Goal: Transaction & Acquisition: Purchase product/service

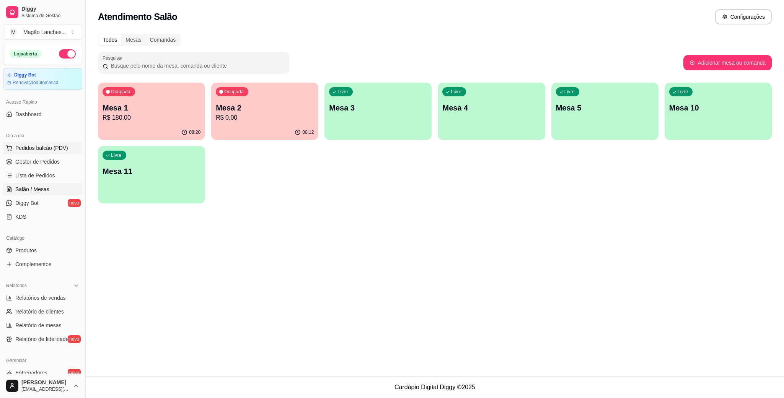
click at [57, 153] on button "Pedidos balcão (PDV)" at bounding box center [42, 148] width 79 height 12
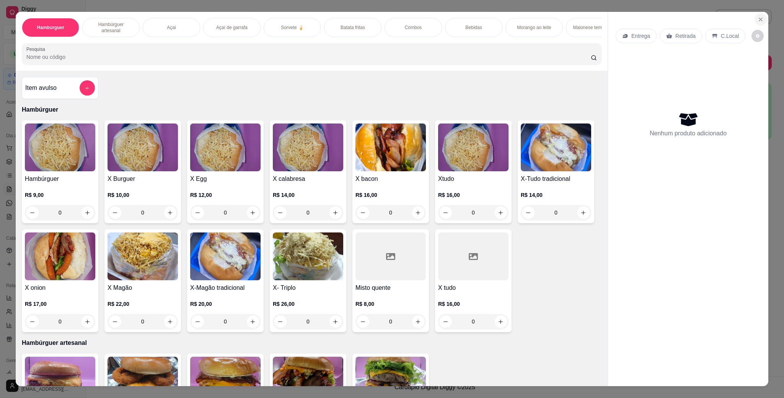
click at [757, 20] on icon "Close" at bounding box center [760, 19] width 6 height 6
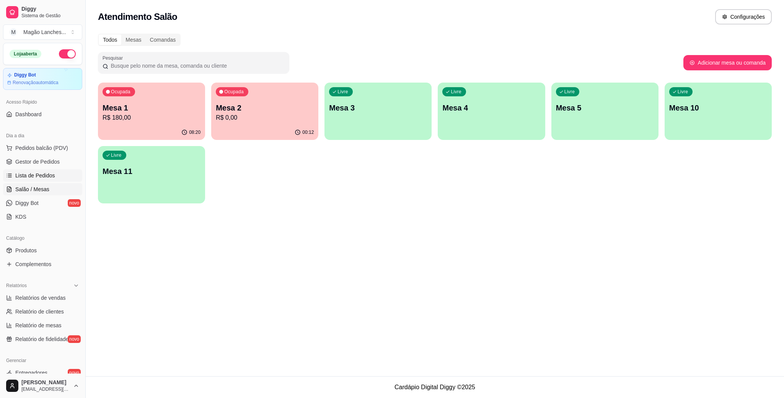
click at [21, 181] on link "Lista de Pedidos" at bounding box center [42, 175] width 79 height 12
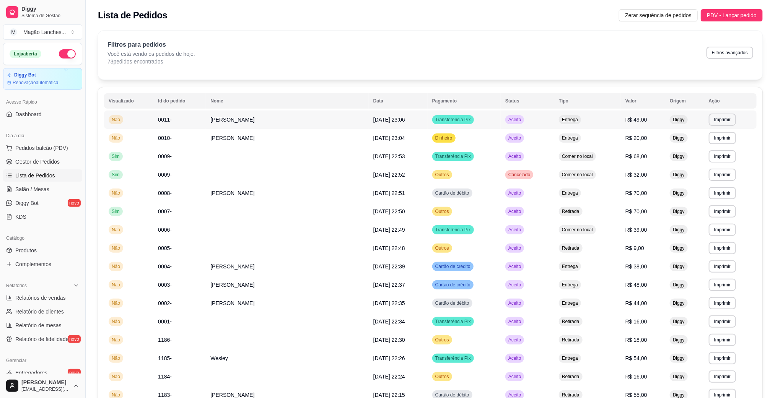
click at [168, 117] on span "0011-" at bounding box center [165, 120] width 14 height 6
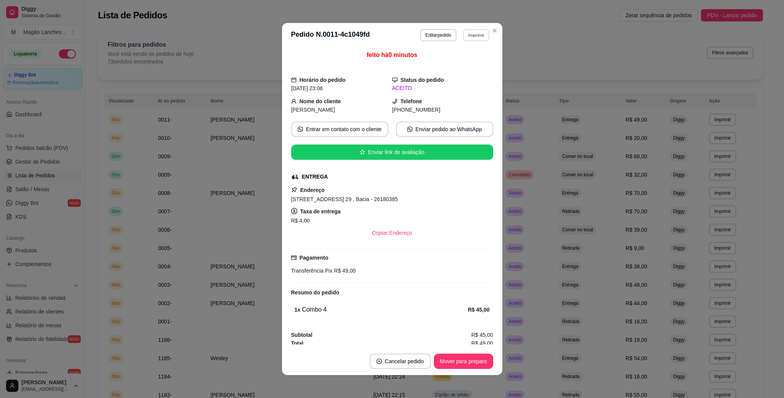
click at [469, 39] on button "Imprimir" at bounding box center [476, 35] width 26 height 12
click at [464, 62] on button "IMPRESSORA" at bounding box center [459, 62] width 54 height 12
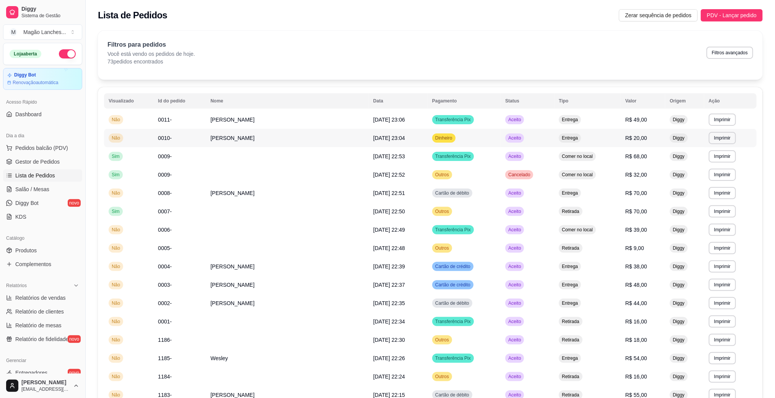
click at [167, 140] on span "0010-" at bounding box center [165, 138] width 14 height 6
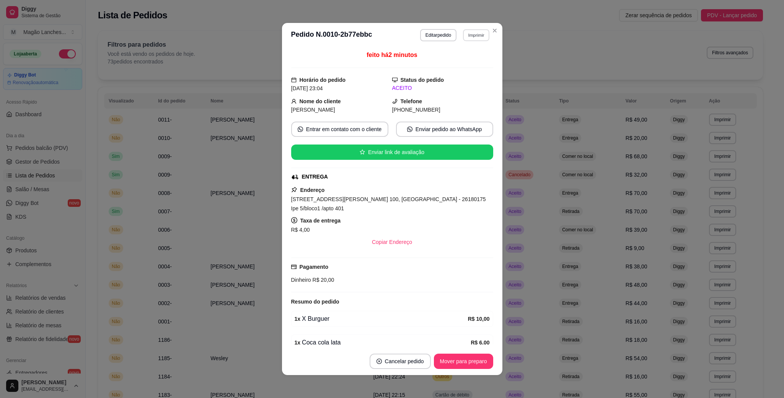
click at [472, 37] on button "Imprimir" at bounding box center [476, 35] width 26 height 12
click at [463, 62] on button "IMPRESSORA" at bounding box center [459, 62] width 54 height 12
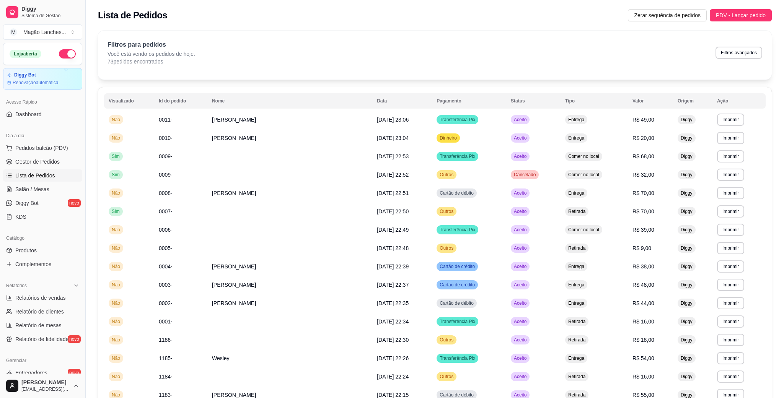
click at [605, 94] on div "**********" at bounding box center [435, 358] width 674 height 655
click at [169, 283] on span "0003-" at bounding box center [165, 285] width 14 height 6
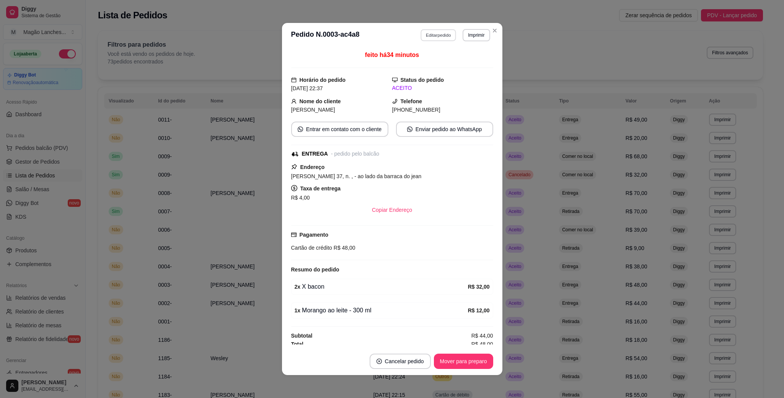
click at [420, 36] on button "Editar pedido" at bounding box center [438, 35] width 36 height 12
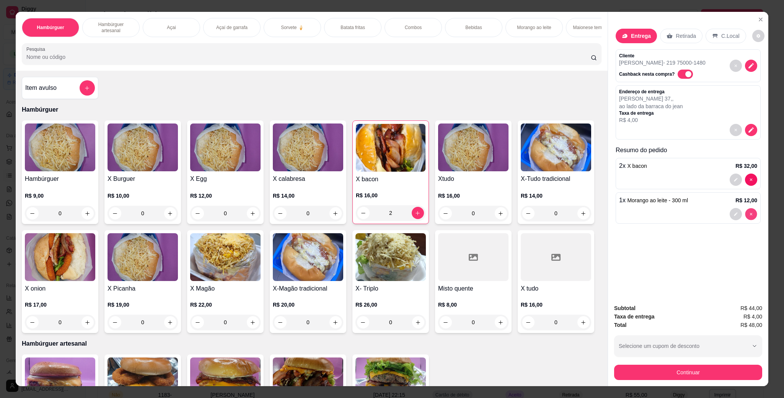
type input "0"
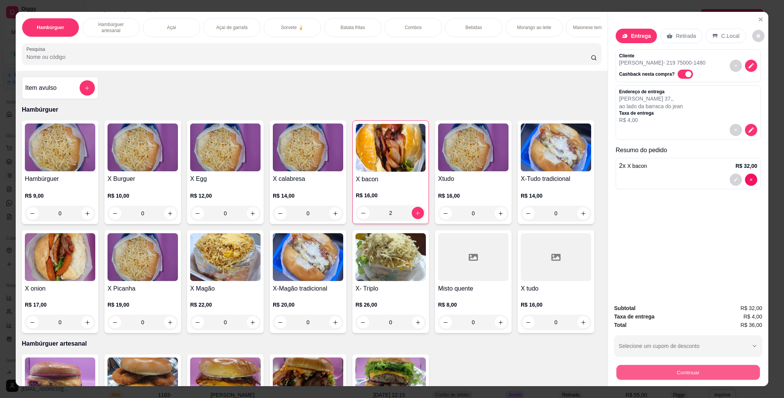
click at [723, 368] on button "Continuar" at bounding box center [687, 372] width 143 height 15
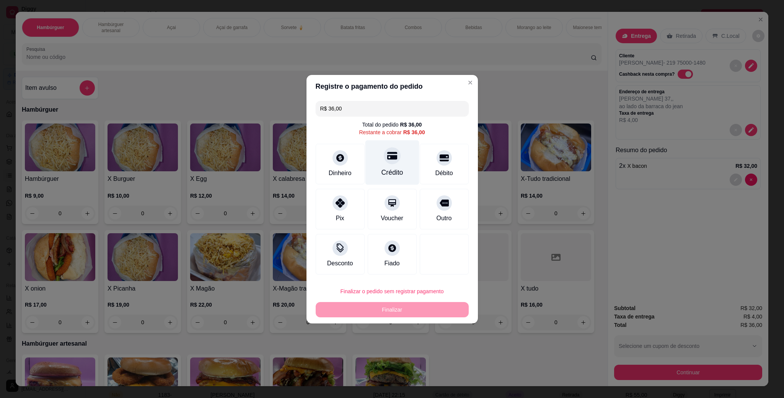
click at [381, 168] on div "Crédito" at bounding box center [392, 173] width 22 height 10
type input "R$ 0,00"
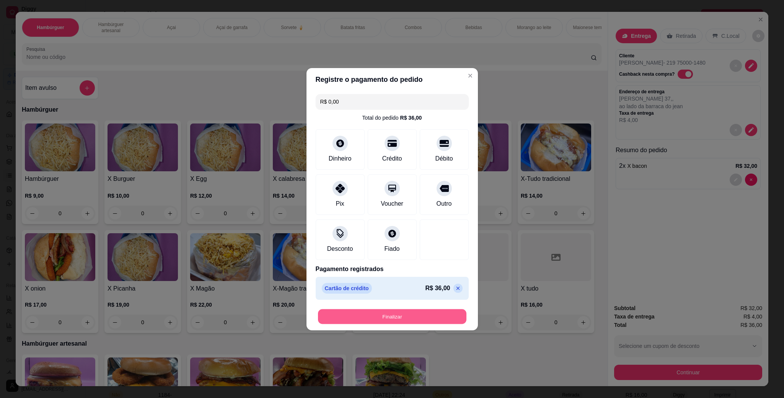
click at [415, 321] on button "Finalizar" at bounding box center [392, 316] width 148 height 15
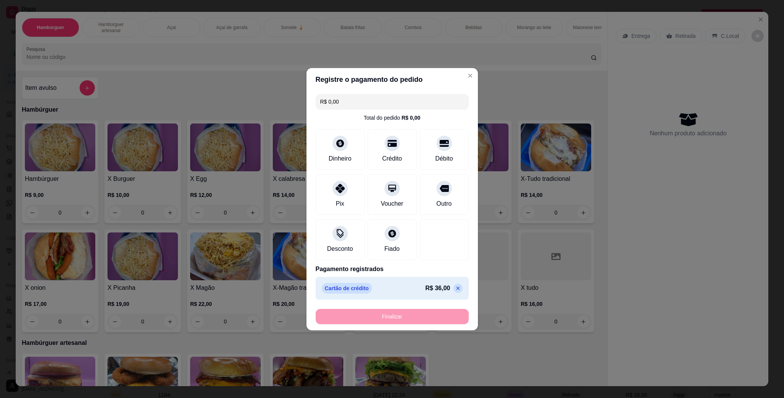
type input "0"
type input "-R$ 36,00"
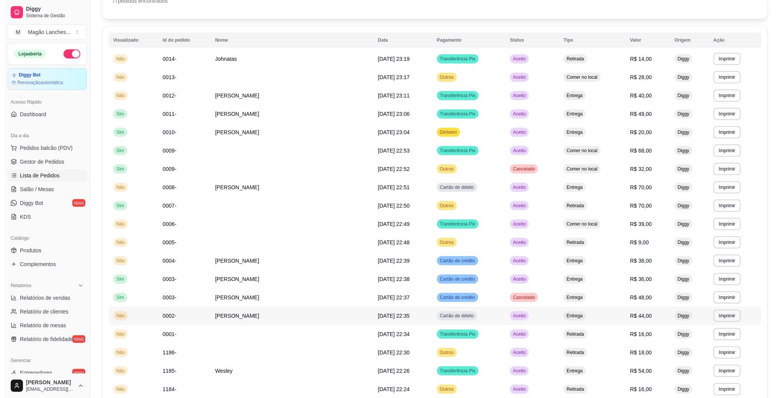
scroll to position [115, 0]
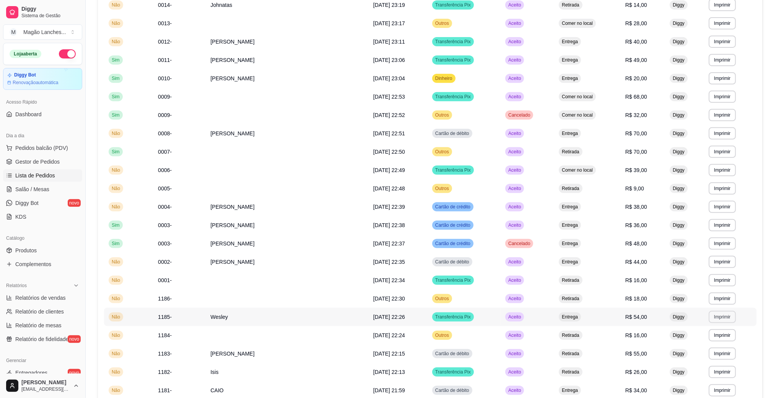
click at [720, 321] on button "Imprimir" at bounding box center [722, 317] width 27 height 12
click at [691, 347] on button "IMPRESSORA" at bounding box center [702, 344] width 54 height 12
click at [710, 356] on button "Imprimir" at bounding box center [722, 354] width 26 height 12
click at [702, 382] on button "IMPRESSORA" at bounding box center [701, 381] width 55 height 12
click at [709, 243] on button "Imprimir" at bounding box center [722, 244] width 27 height 12
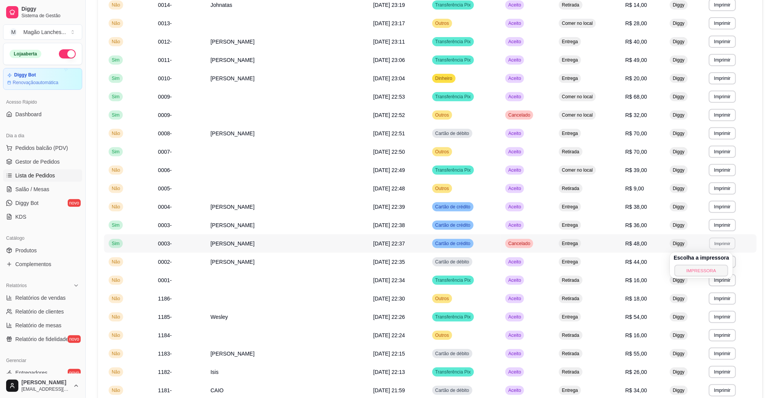
click at [692, 272] on button "IMPRESSORA" at bounding box center [702, 271] width 54 height 12
drag, startPoint x: 656, startPoint y: 272, endPoint x: 661, endPoint y: 267, distance: 7.0
click at [428, 24] on td "Outros" at bounding box center [464, 23] width 73 height 18
click at [716, 207] on button "Imprimir" at bounding box center [722, 207] width 27 height 12
click at [691, 235] on button "IMPRESSORA" at bounding box center [702, 234] width 54 height 12
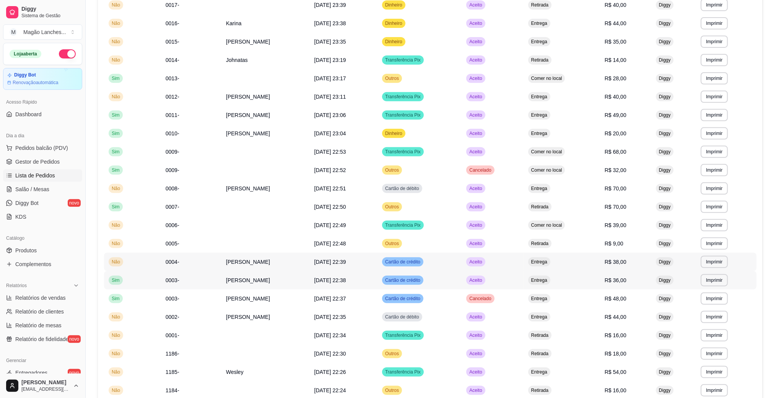
click at [462, 271] on td "Cartão de crédito" at bounding box center [420, 280] width 84 height 18
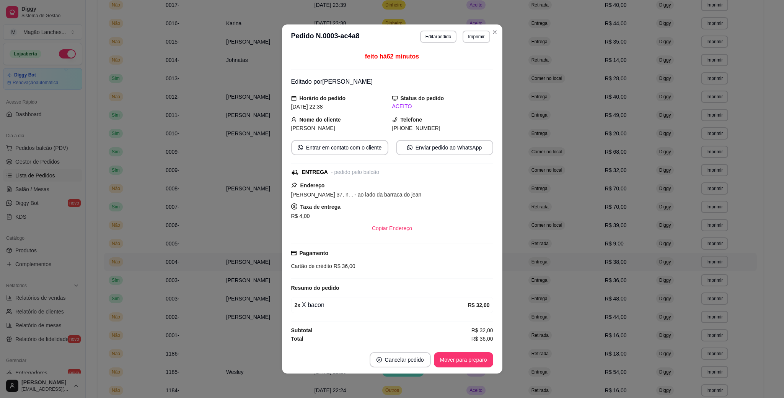
scroll to position [2, 0]
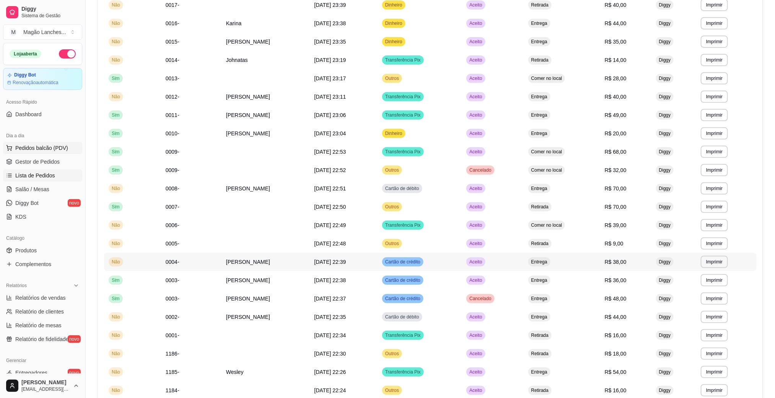
click at [55, 153] on button "Pedidos balcão (PDV)" at bounding box center [42, 148] width 79 height 12
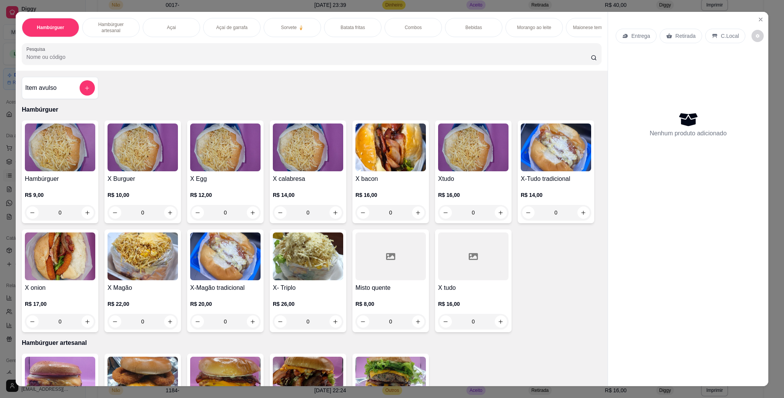
click at [461, 184] on h4 "Xtudo" at bounding box center [473, 178] width 70 height 9
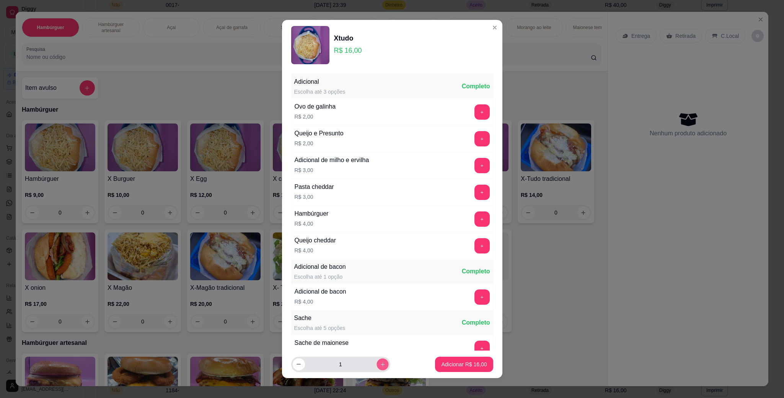
click at [376, 363] on button "increase-product-quantity" at bounding box center [382, 364] width 12 height 12
type input "2"
click at [441, 363] on p "Adicionar R$ 32,00" at bounding box center [464, 365] width 46 height 8
type input "2"
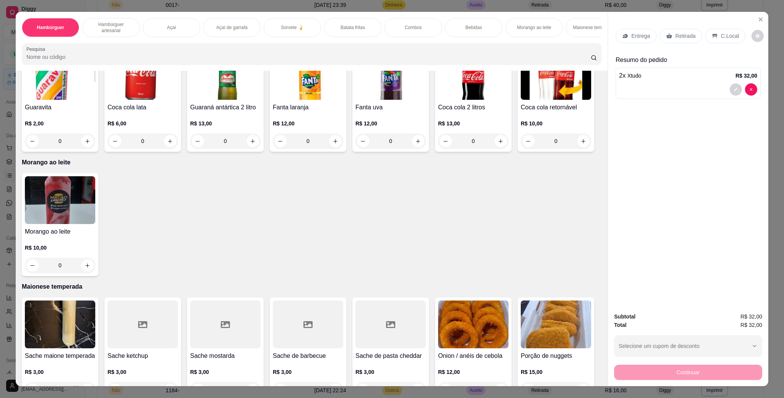
scroll to position [1320, 0]
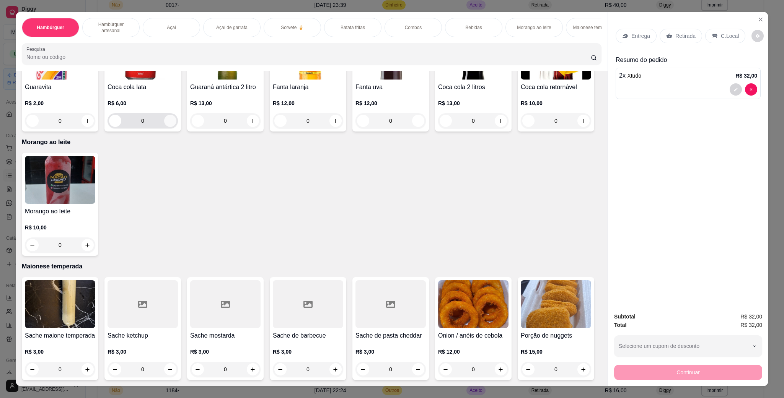
click at [164, 127] on button "increase-product-quantity" at bounding box center [170, 121] width 12 height 12
type input "1"
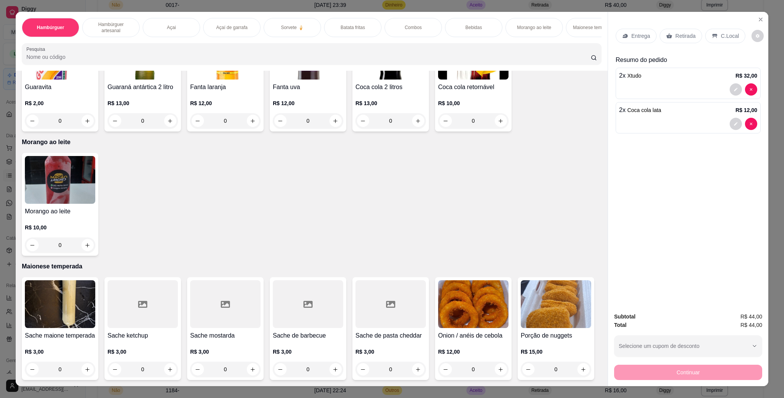
click at [712, 34] on icon at bounding box center [715, 36] width 6 height 6
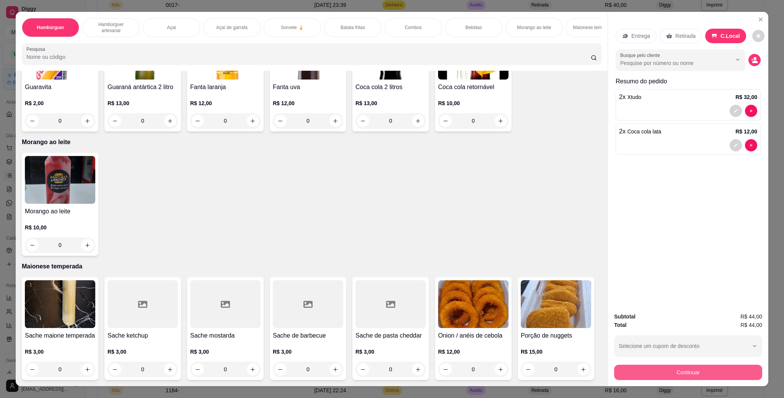
click at [658, 371] on button "Continuar" at bounding box center [688, 372] width 148 height 15
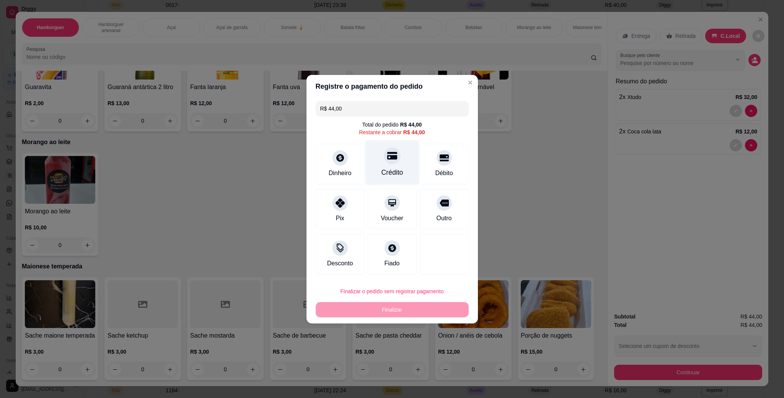
drag, startPoint x: 391, startPoint y: 170, endPoint x: 396, endPoint y: 169, distance: 5.8
click at [391, 170] on div "Crédito" at bounding box center [392, 173] width 22 height 10
type input "R$ 0,00"
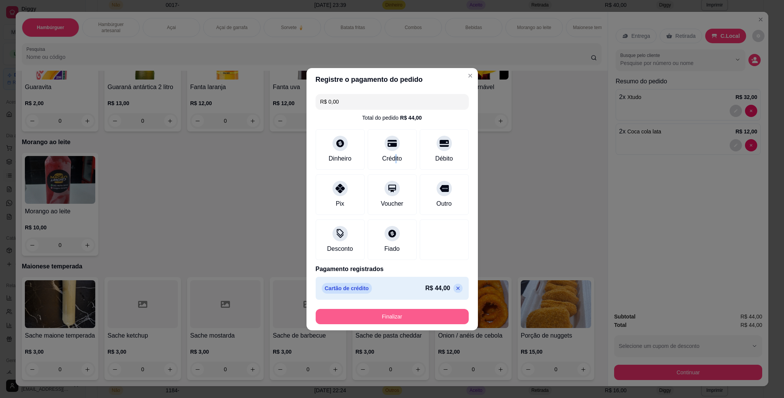
click at [415, 319] on button "Finalizar" at bounding box center [392, 316] width 153 height 15
type input "0"
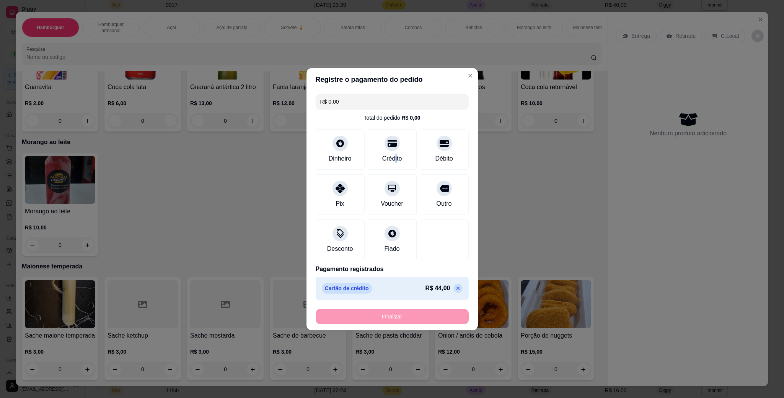
type input "-R$ 44,00"
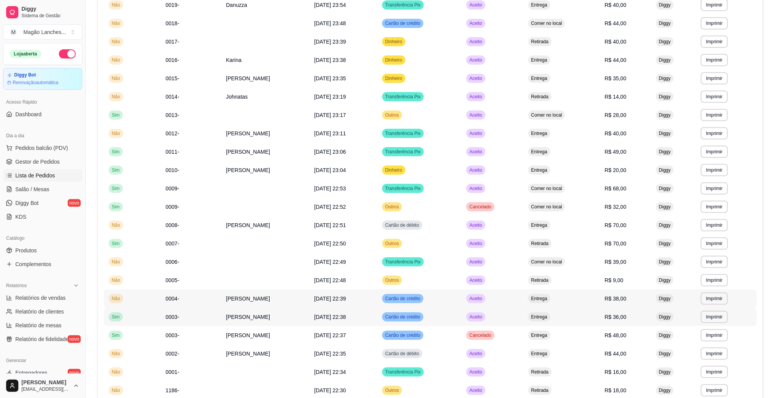
click at [409, 321] on div "Cartão de crédito" at bounding box center [402, 317] width 41 height 9
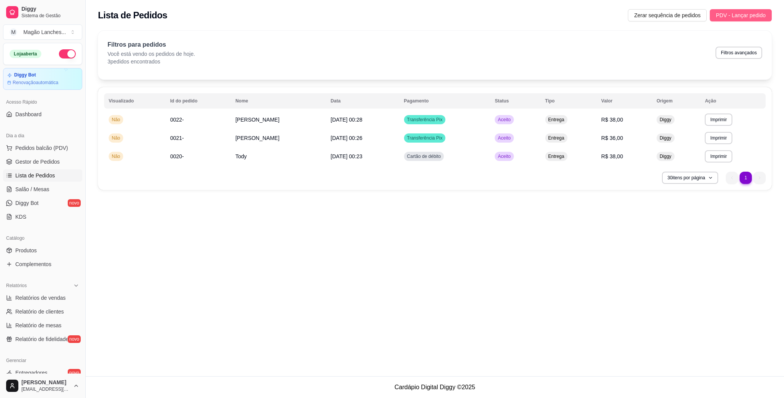
click at [735, 17] on span "PDV - Lançar pedido" at bounding box center [741, 15] width 50 height 8
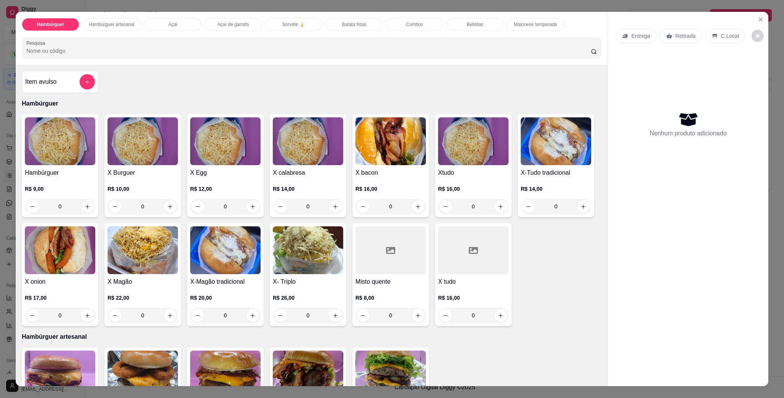
click at [357, 24] on p "Batata fritas" at bounding box center [354, 24] width 24 height 6
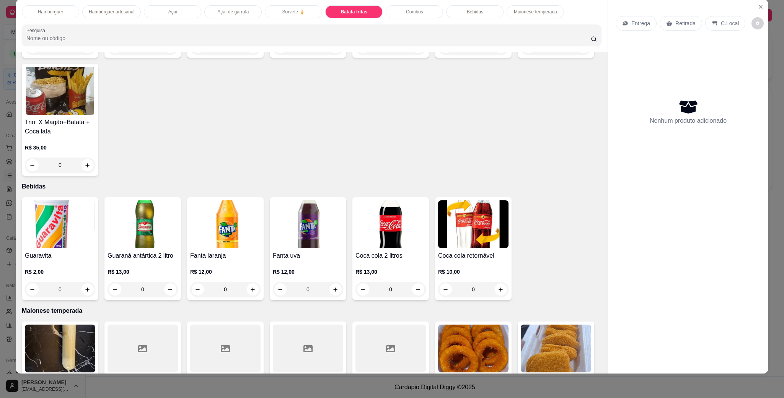
scroll to position [983, 0]
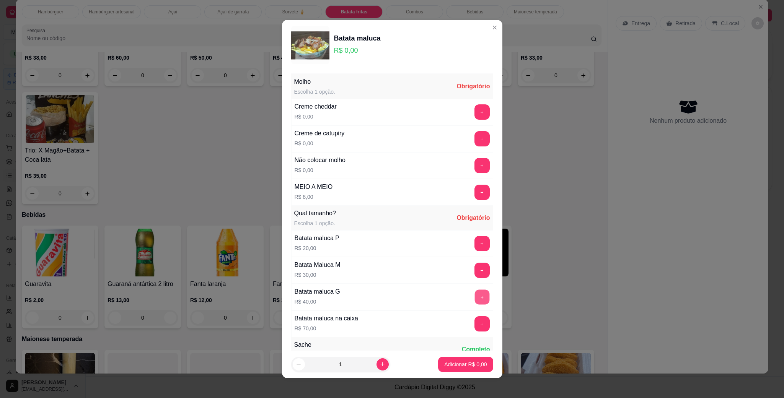
click at [474, 301] on button "+" at bounding box center [481, 297] width 15 height 15
click at [474, 113] on button "+" at bounding box center [481, 111] width 15 height 15
click at [474, 134] on button "+" at bounding box center [481, 139] width 15 height 15
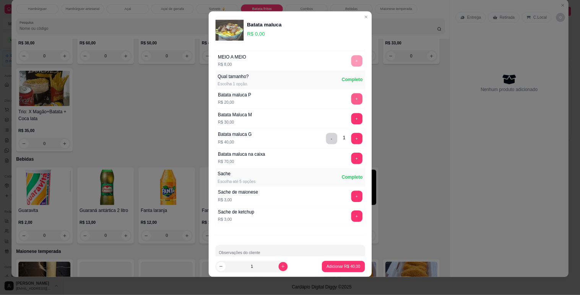
scroll to position [126, 0]
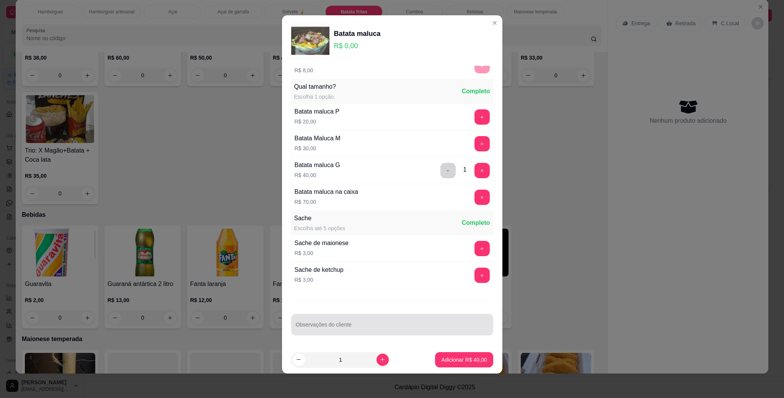
drag, startPoint x: 420, startPoint y: 317, endPoint x: 449, endPoint y: 296, distance: 35.1
click at [420, 314] on div "Observações do cliente" at bounding box center [392, 324] width 202 height 21
type input "ate pedra"
click at [472, 365] on button "Adicionar R$ 40,00" at bounding box center [464, 359] width 58 height 15
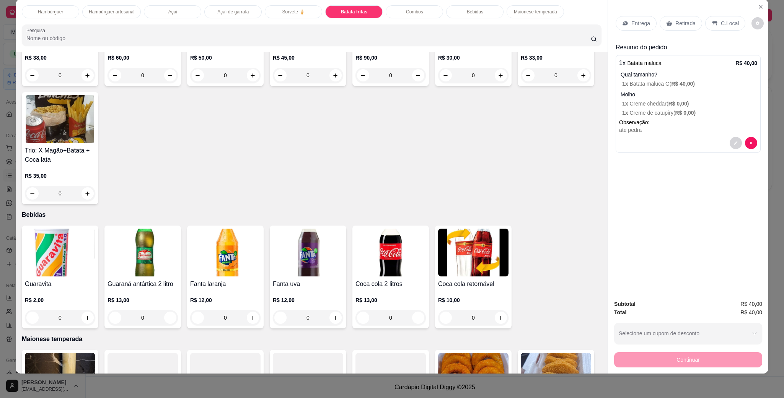
click at [678, 28] on div "Retirada" at bounding box center [681, 23] width 42 height 15
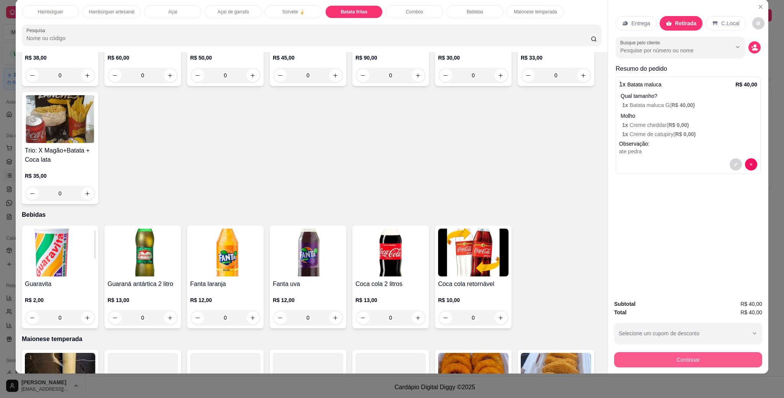
click at [689, 353] on button "Continuar" at bounding box center [688, 359] width 148 height 15
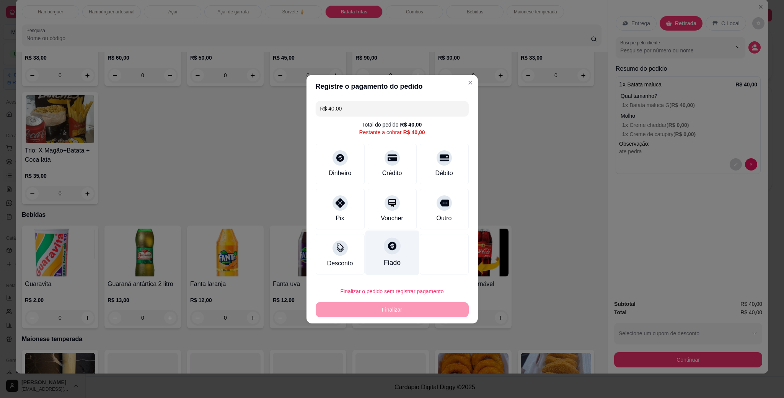
drag, startPoint x: 335, startPoint y: 215, endPoint x: 370, endPoint y: 253, distance: 50.9
click at [337, 214] on div "Pix" at bounding box center [339, 218] width 8 height 9
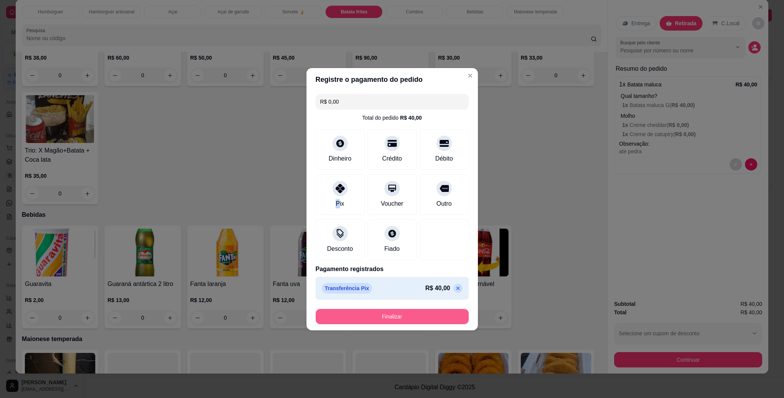
click at [386, 317] on button "Finalizar" at bounding box center [392, 316] width 153 height 15
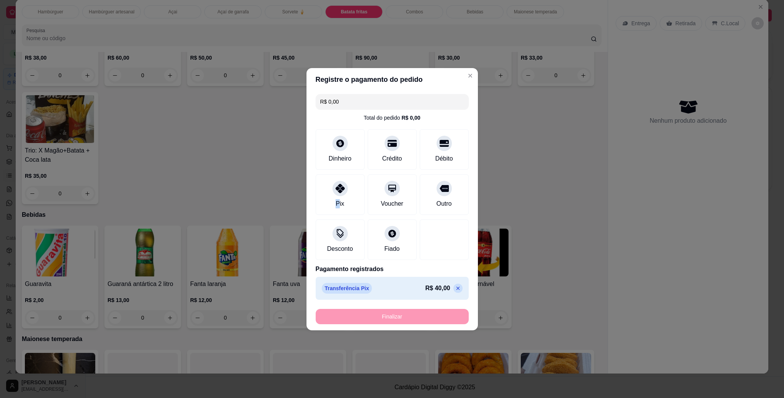
type input "-R$ 40,00"
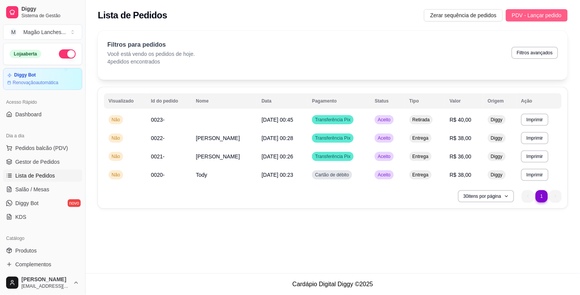
click at [533, 10] on button "PDV - Lançar pedido" at bounding box center [537, 15] width 62 height 12
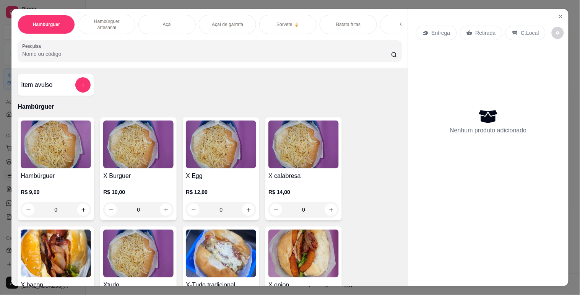
click at [178, 22] on div "Açai" at bounding box center [166, 24] width 57 height 19
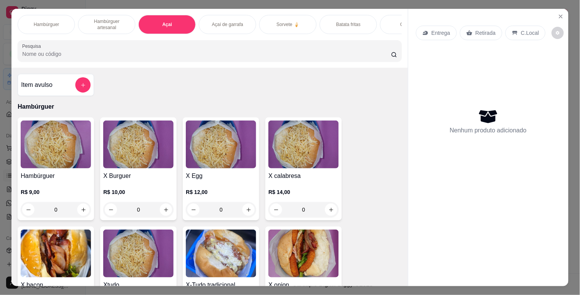
scroll to position [18, 0]
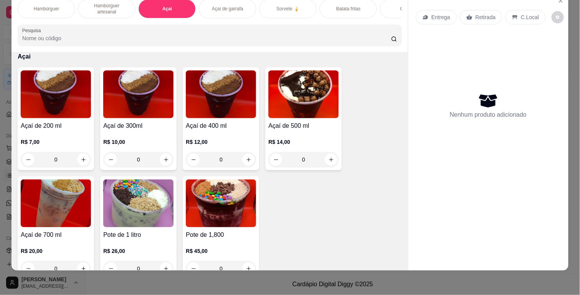
click at [212, 112] on img at bounding box center [221, 94] width 70 height 48
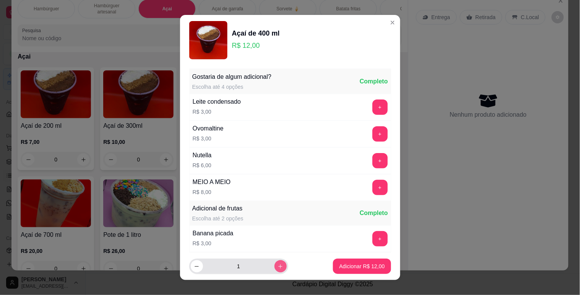
click at [278, 265] on icon "increase-product-quantity" at bounding box center [281, 267] width 6 height 6
type input "2"
click at [342, 263] on p "Adicionar R$ 24,00" at bounding box center [362, 266] width 46 height 8
type input "2"
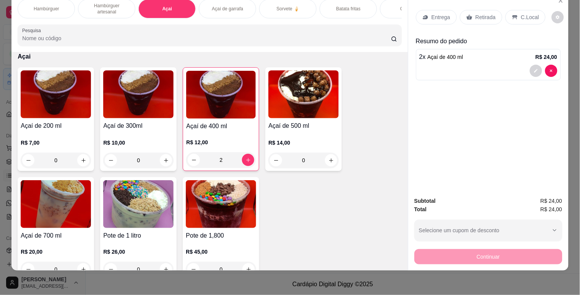
click at [49, 6] on p "Hambúrguer" at bounding box center [47, 9] width 26 height 6
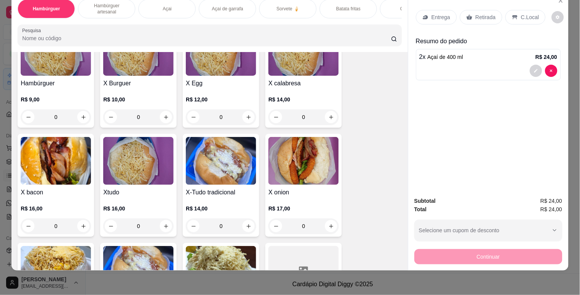
scroll to position [119, 0]
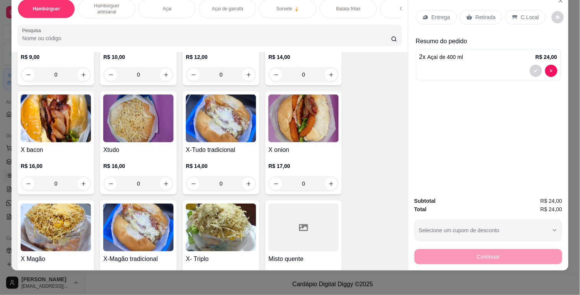
click at [278, 132] on img at bounding box center [304, 118] width 70 height 48
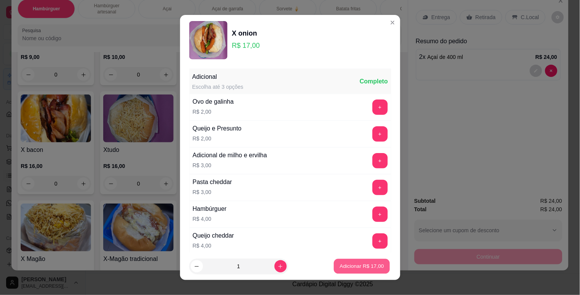
click at [342, 271] on button "Adicionar R$ 17,00" at bounding box center [362, 266] width 56 height 15
type input "1"
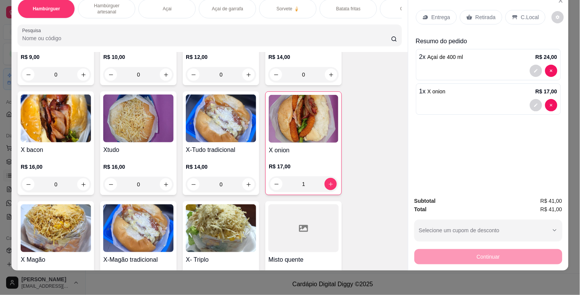
click at [480, 13] on p "Retirada" at bounding box center [486, 17] width 20 height 8
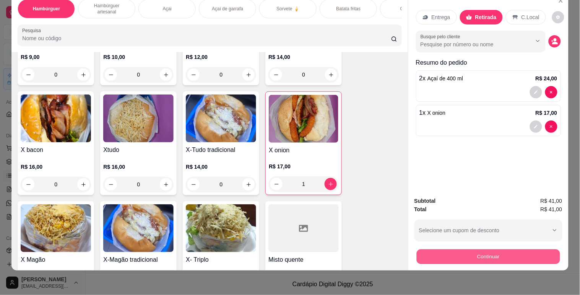
click at [442, 249] on button "Continuar" at bounding box center [488, 256] width 143 height 15
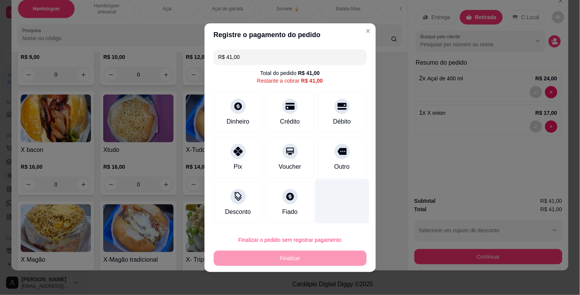
drag, startPoint x: 350, startPoint y: 173, endPoint x: 341, endPoint y: 173, distance: 9.2
click at [350, 173] on div "Outro" at bounding box center [342, 157] width 49 height 41
type input "R$ 0,00"
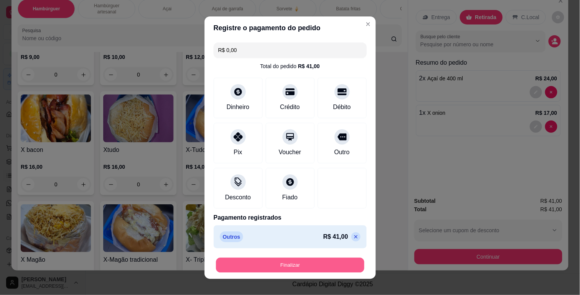
click at [301, 267] on button "Finalizar" at bounding box center [290, 264] width 148 height 15
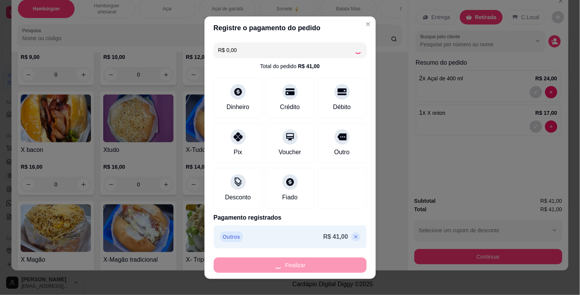
type input "0"
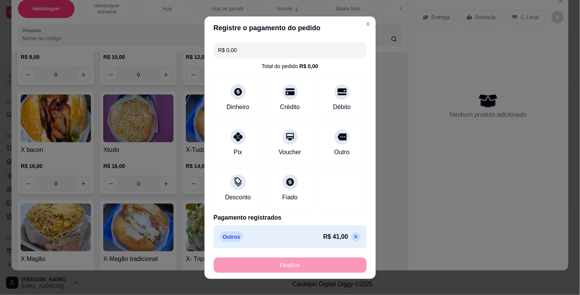
type input "-R$ 41,00"
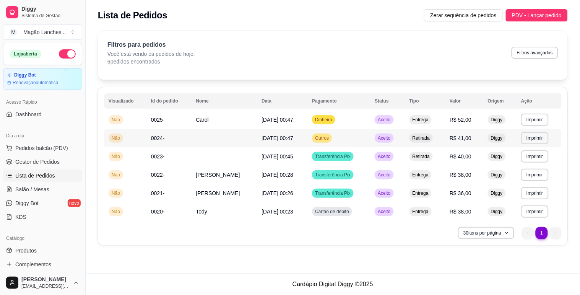
click at [426, 136] on span "Retirada" at bounding box center [421, 138] width 20 height 6
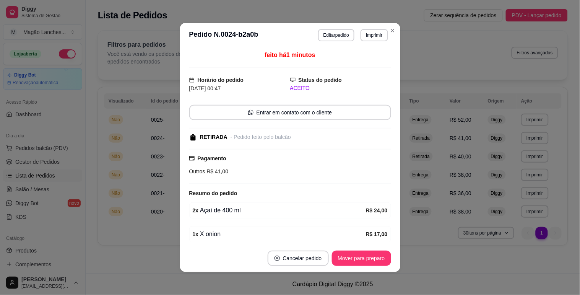
scroll to position [31, 0]
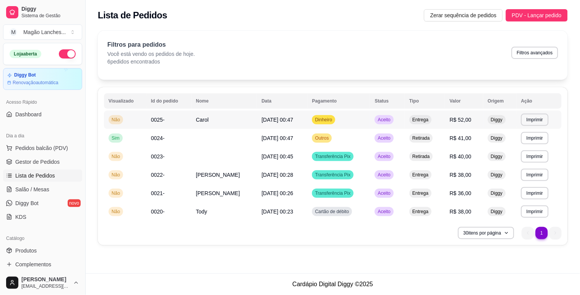
click at [364, 121] on td "Dinheiro" at bounding box center [339, 120] width 63 height 18
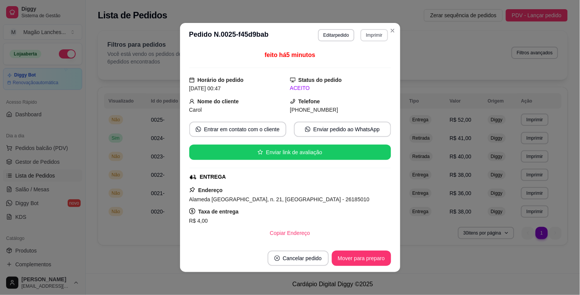
click at [365, 37] on button "Imprimir" at bounding box center [374, 35] width 27 height 12
click at [360, 66] on button "IMPRESSORA" at bounding box center [357, 62] width 55 height 12
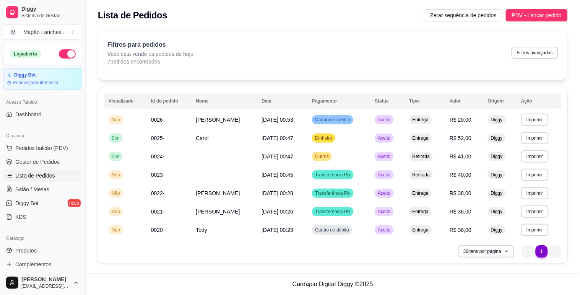
click at [536, 8] on div "Lista de Pedidos Zerar sequência de pedidos PDV - Lançar pedido" at bounding box center [333, 13] width 495 height 26
click at [534, 14] on span "PDV - Lançar pedido" at bounding box center [537, 15] width 50 height 8
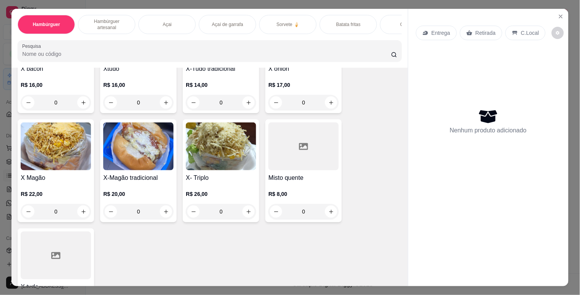
scroll to position [255, 0]
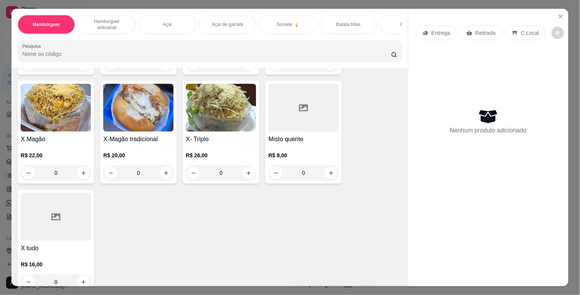
click at [75, 116] on img at bounding box center [56, 108] width 70 height 48
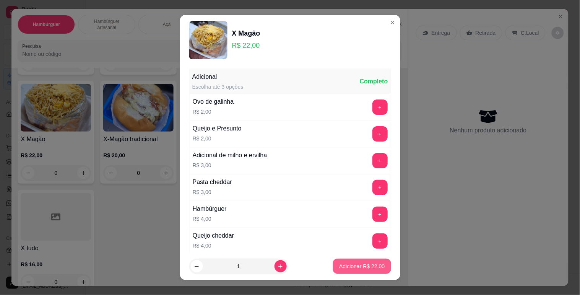
click at [337, 262] on button "Adicionar R$ 22,00" at bounding box center [362, 266] width 58 height 15
type input "1"
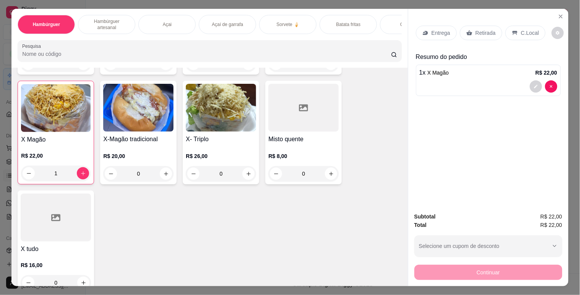
click at [425, 40] on div "Entrega Retirada C.Local" at bounding box center [488, 33] width 145 height 27
click at [425, 37] on div "Entrega Retirada C.Local" at bounding box center [488, 33] width 145 height 27
click at [426, 31] on div "Entrega" at bounding box center [436, 33] width 41 height 15
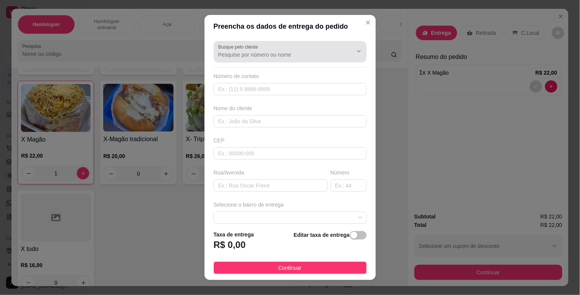
click at [231, 45] on label "Busque pelo cliente" at bounding box center [239, 47] width 42 height 7
click at [231, 51] on input "Busque pelo cliente" at bounding box center [279, 55] width 122 height 8
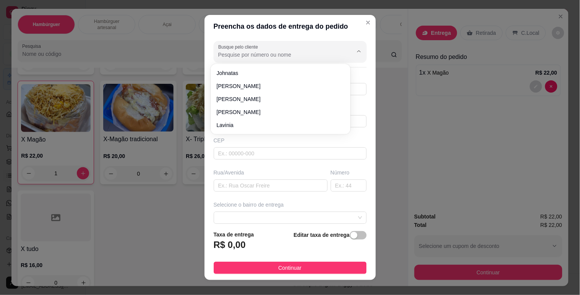
type input "b"
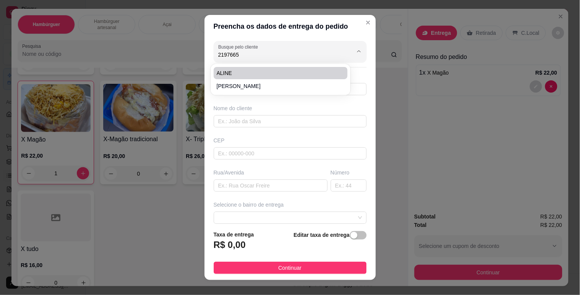
click at [231, 72] on span "ALINE" at bounding box center [277, 73] width 121 height 8
type input "ALINE"
type input "21976657832"
type input "ALINE"
type input "IPE 5 BL 6 504"
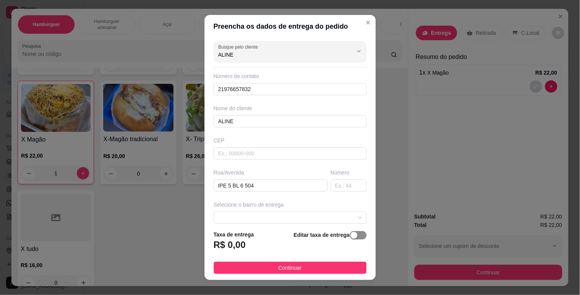
type input "ALINE"
click at [354, 239] on span "button" at bounding box center [358, 235] width 17 height 8
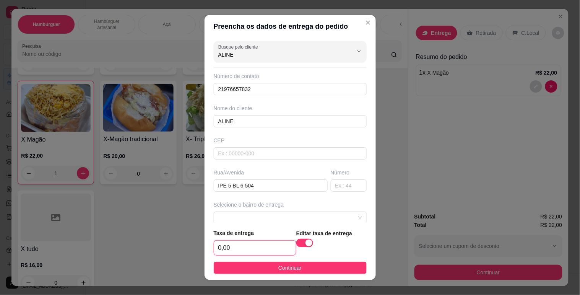
click at [216, 245] on input "0,00" at bounding box center [255, 248] width 82 height 15
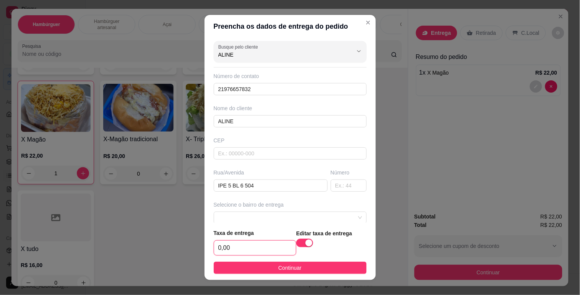
click at [219, 247] on input "0,00" at bounding box center [255, 248] width 82 height 15
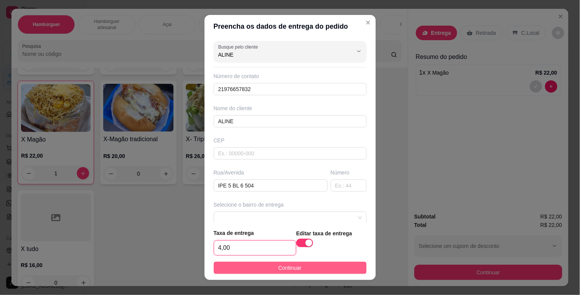
type input "4,00"
click at [304, 270] on button "Continuar" at bounding box center [290, 268] width 153 height 12
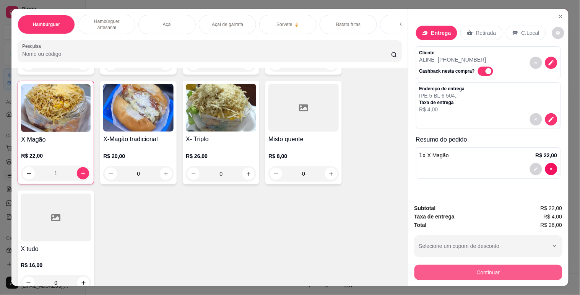
click at [534, 272] on button "Continuar" at bounding box center [489, 272] width 148 height 15
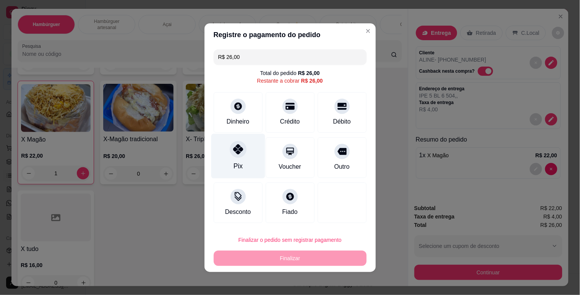
click at [243, 160] on div "Pix" at bounding box center [238, 156] width 54 height 45
type input "R$ 0,00"
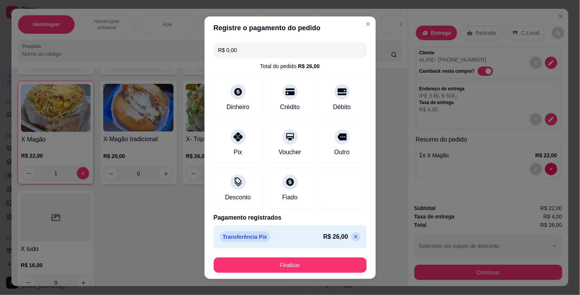
click at [282, 251] on div "R$ 0,00 Total do pedido R$ 26,00 Dinheiro Crédito Débito Pix Voucher Outro Desc…" at bounding box center [290, 145] width 171 height 212
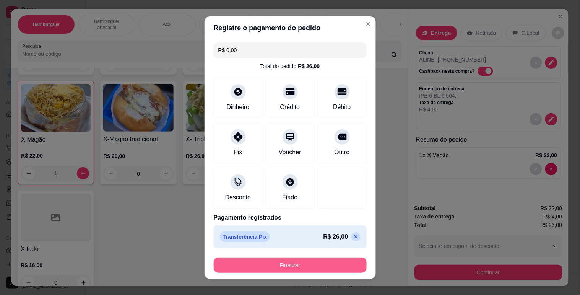
click at [286, 262] on button "Finalizar" at bounding box center [290, 264] width 153 height 15
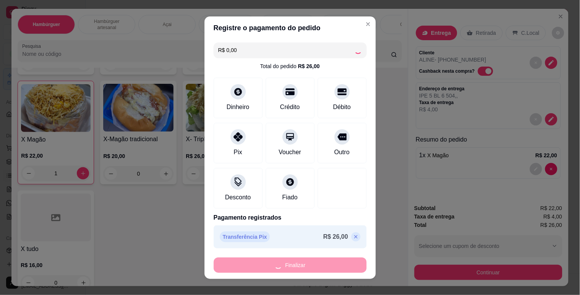
type input "0"
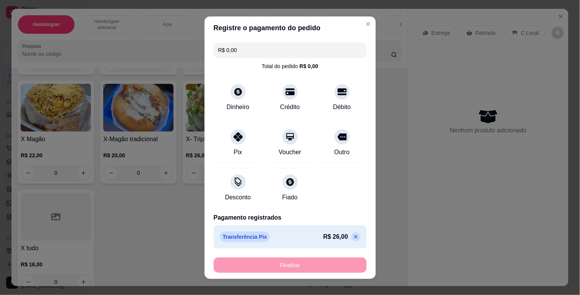
type input "-R$ 26,00"
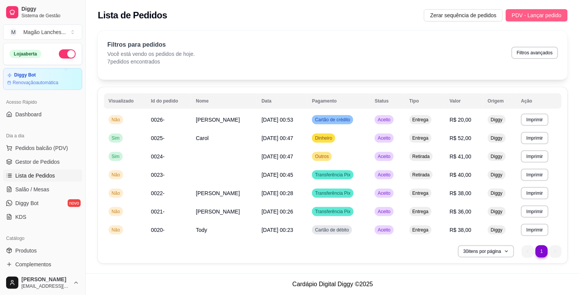
click at [546, 20] on button "PDV - Lançar pedido" at bounding box center [537, 15] width 62 height 12
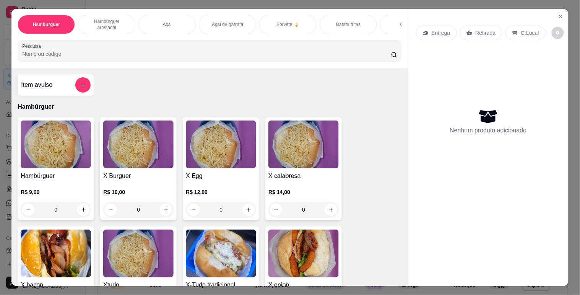
click at [236, 22] on p "Açaí de garrafa" at bounding box center [227, 24] width 31 height 6
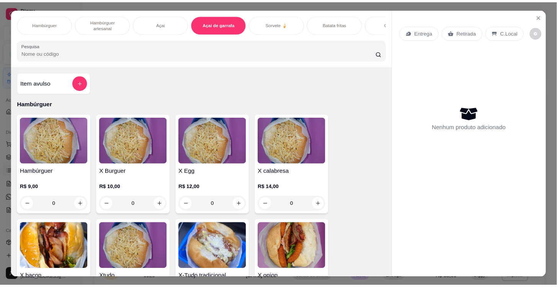
scroll to position [18, 0]
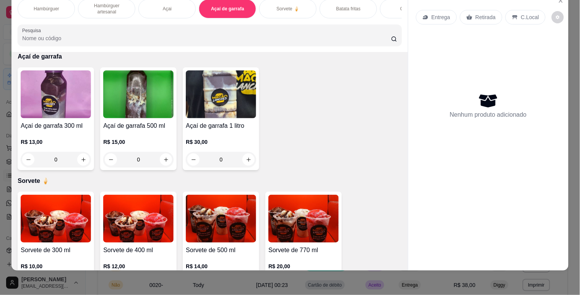
click at [80, 85] on img at bounding box center [56, 94] width 70 height 48
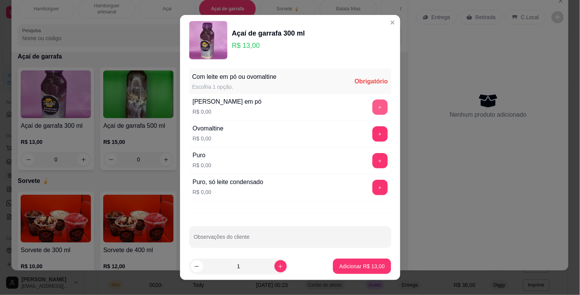
click at [373, 110] on button "+" at bounding box center [380, 106] width 15 height 15
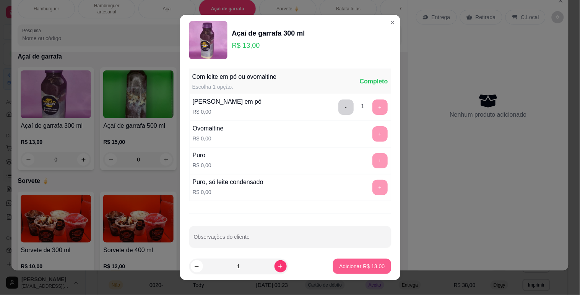
click at [355, 259] on button "Adicionar R$ 13,00" at bounding box center [362, 266] width 58 height 15
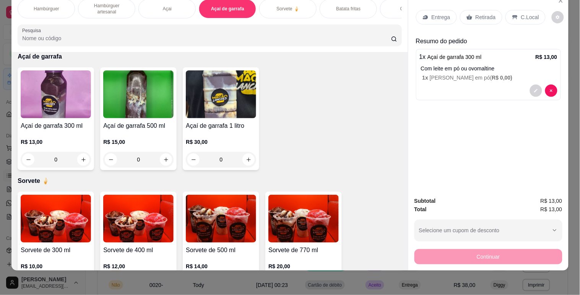
click at [447, 10] on div "Entrega" at bounding box center [436, 17] width 41 height 15
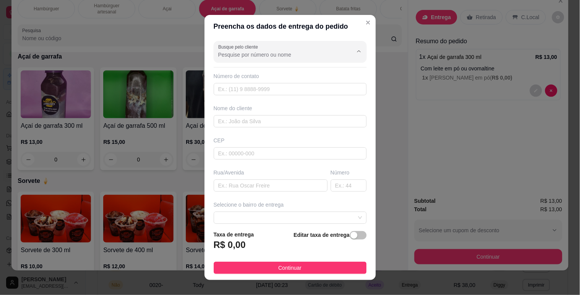
click at [296, 51] on input "Busque pelo cliente" at bounding box center [279, 55] width 122 height 8
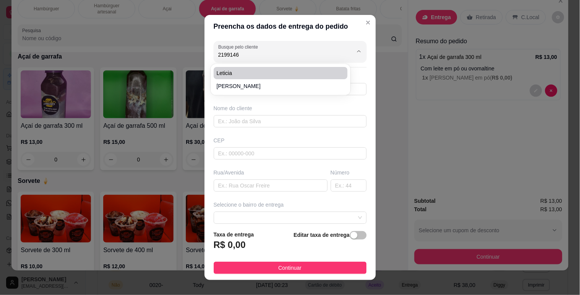
click at [264, 68] on li "Leticia" at bounding box center [281, 73] width 134 height 12
type input "Leticia"
type input "5521991469075"
type input "Leticia"
type input "casa do Almeida [STREET_ADDRESS][PERSON_NAME]"
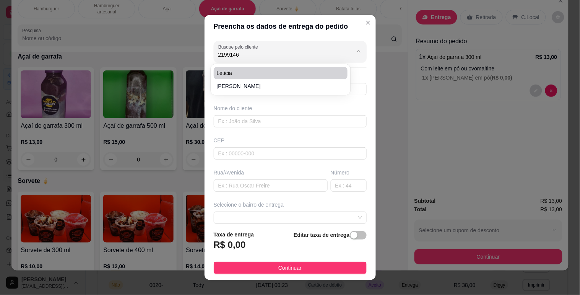
type input "Belford Roxo"
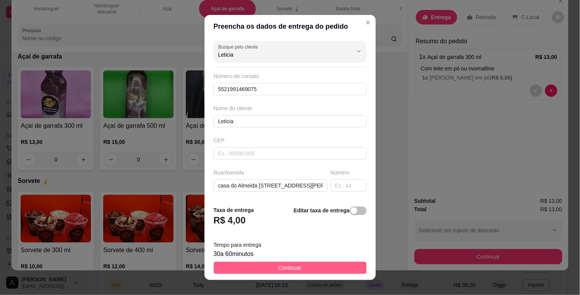
type input "Leticia"
click at [304, 268] on button "Continuar" at bounding box center [290, 268] width 153 height 12
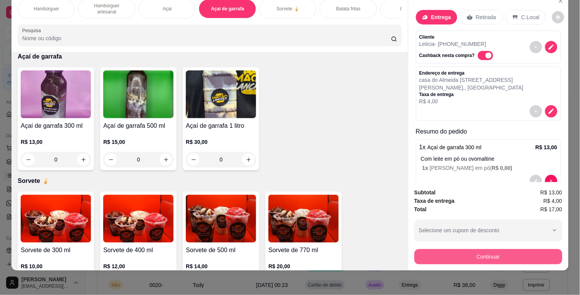
click at [440, 249] on button "Continuar" at bounding box center [489, 256] width 148 height 15
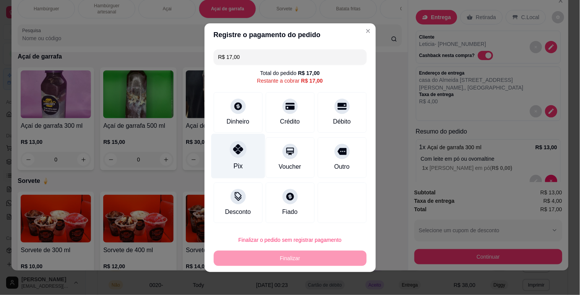
click at [234, 151] on icon at bounding box center [238, 149] width 10 height 10
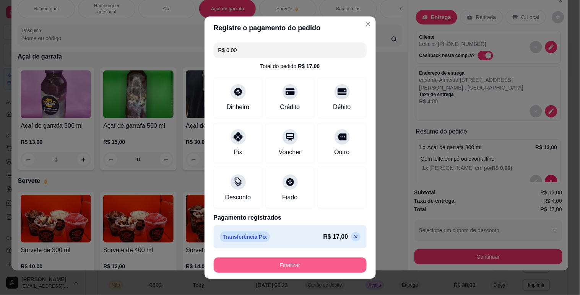
click at [272, 265] on button "Finalizar" at bounding box center [290, 264] width 153 height 15
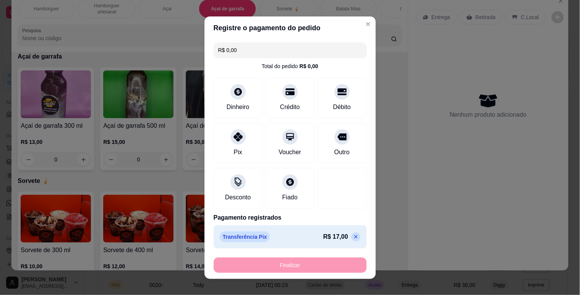
type input "-R$ 17,00"
